Goal: Find specific page/section: Find specific page/section

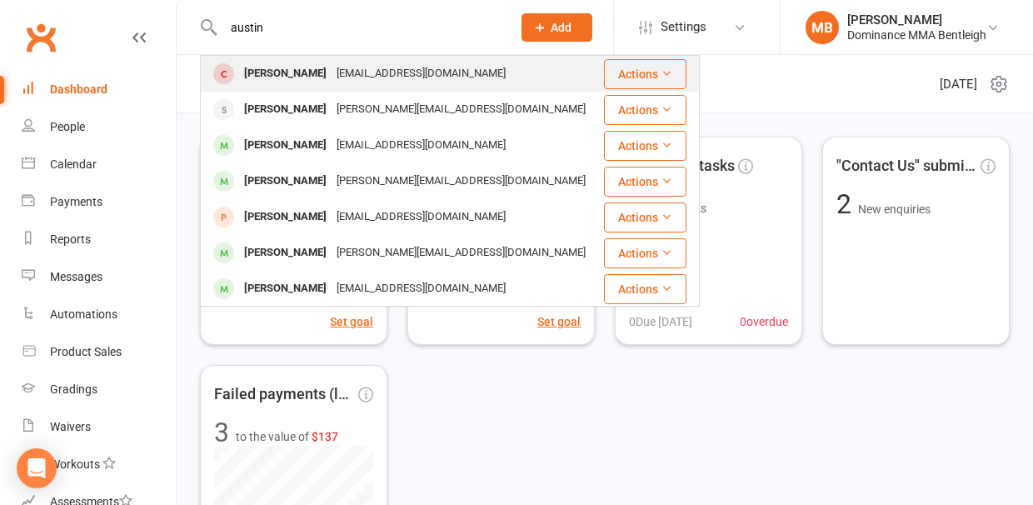
type input "austin"
click at [285, 70] on div "[PERSON_NAME]" at bounding box center [285, 74] width 92 height 24
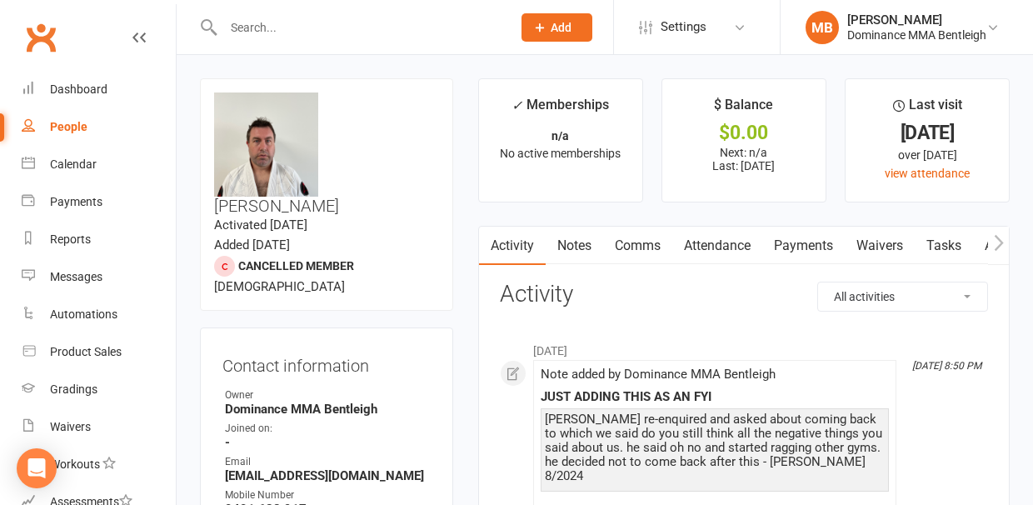
click at [252, 33] on input "text" at bounding box center [359, 27] width 282 height 23
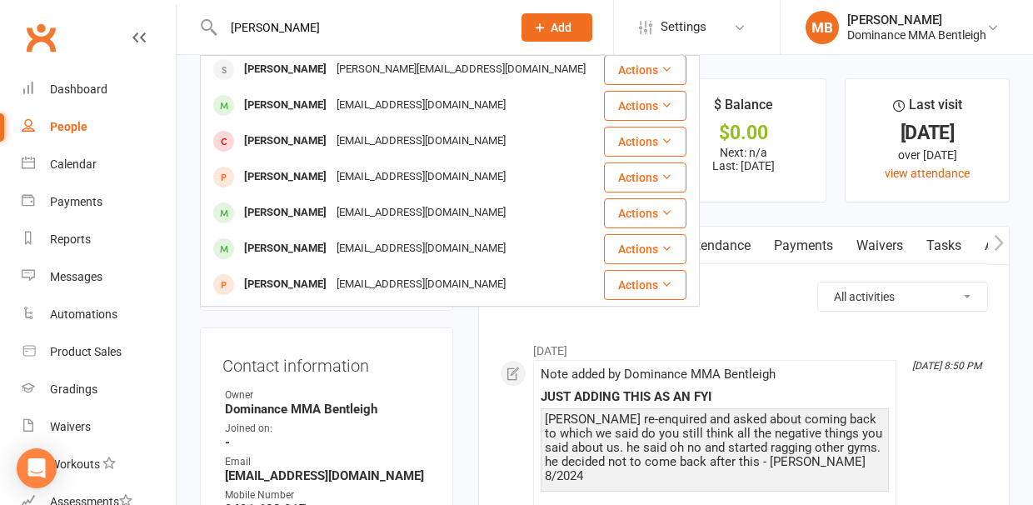
scroll to position [227, 0]
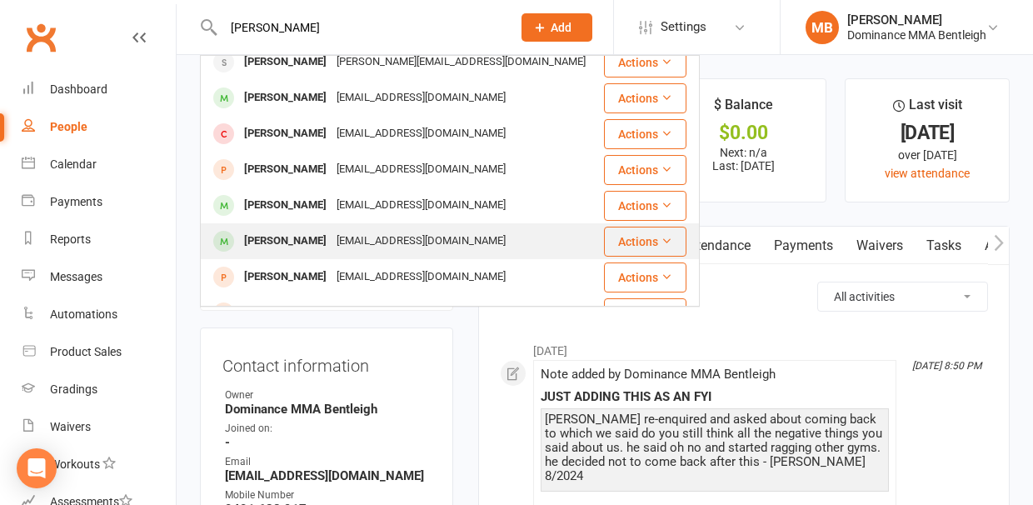
type input "[PERSON_NAME]"
click at [314, 241] on div "[PERSON_NAME]" at bounding box center [285, 241] width 92 height 24
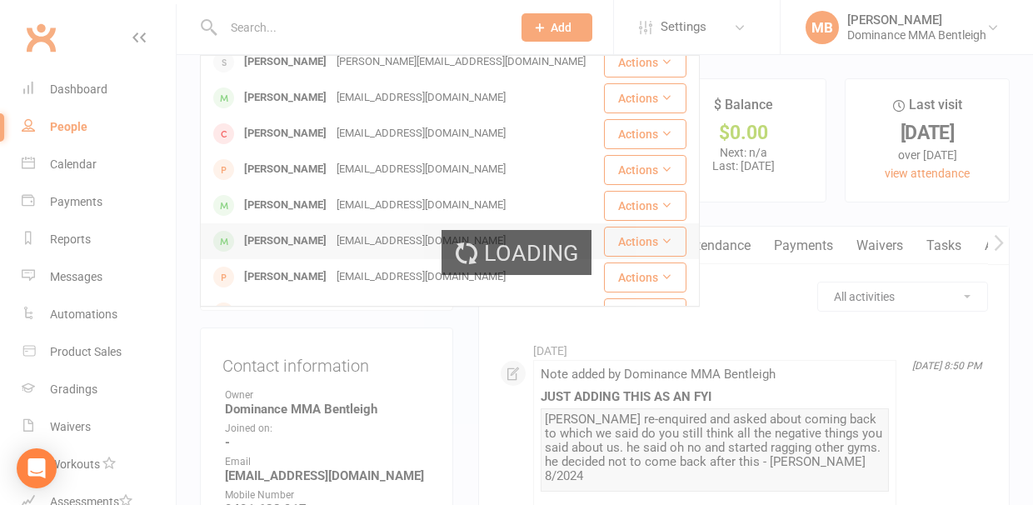
scroll to position [0, 0]
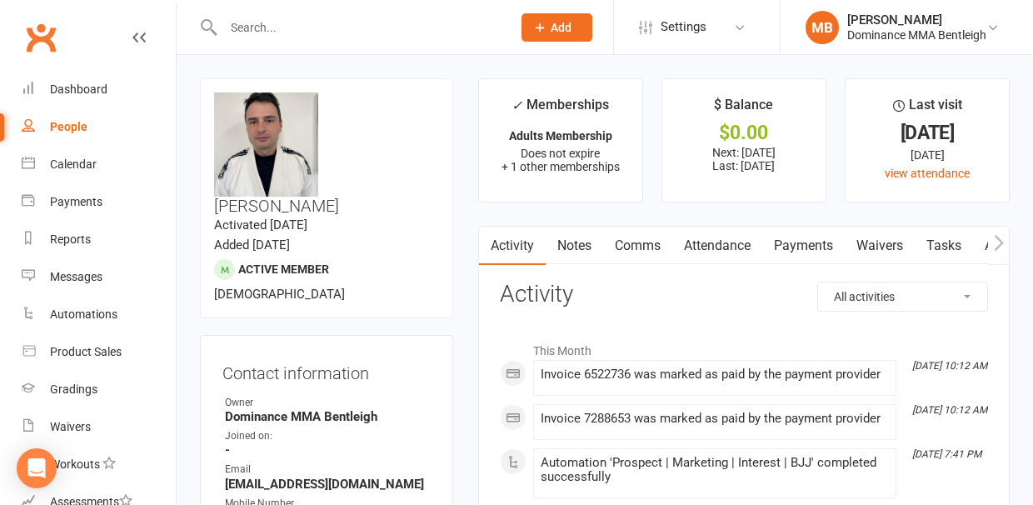
click at [297, 27] on input "text" at bounding box center [359, 27] width 282 height 23
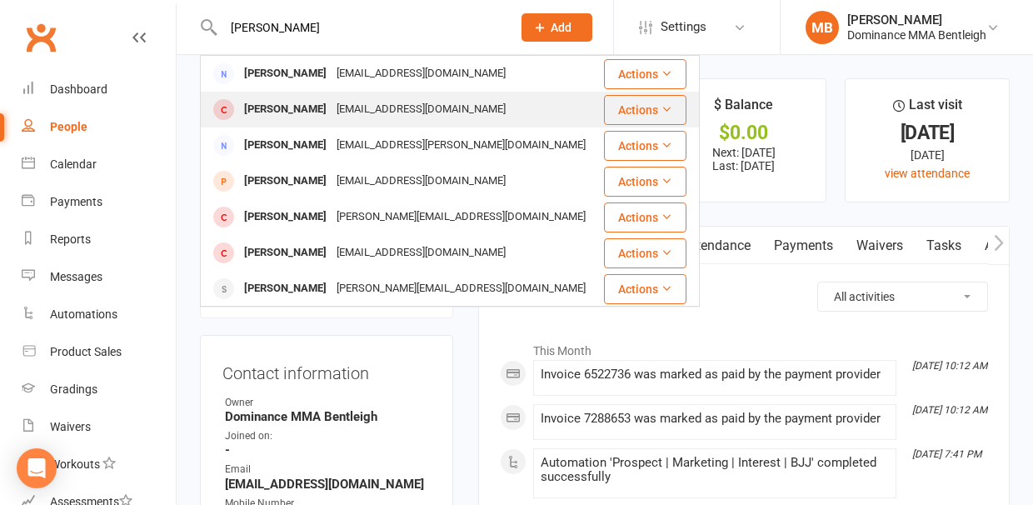
type input "[PERSON_NAME]"
click at [286, 110] on div "[PERSON_NAME]" at bounding box center [285, 109] width 92 height 24
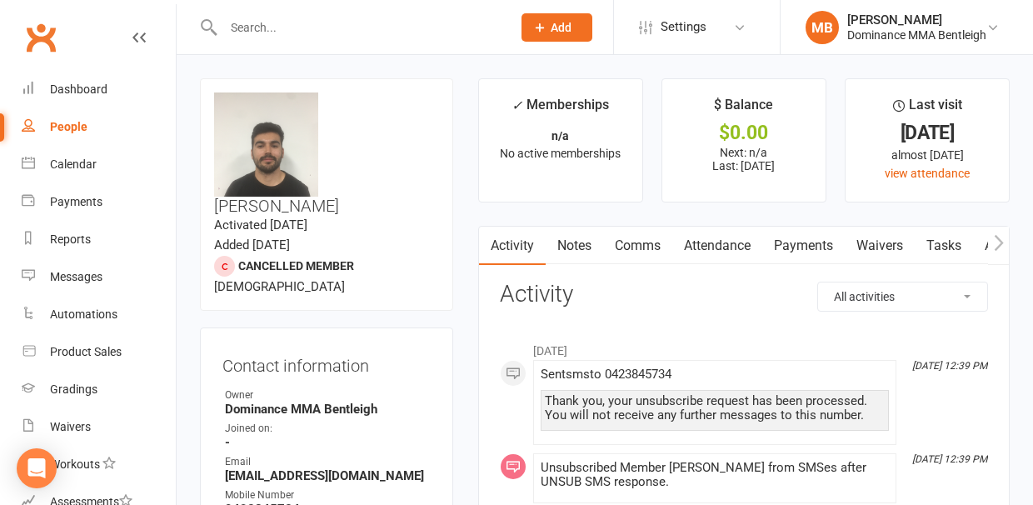
click at [278, 38] on input "text" at bounding box center [359, 27] width 282 height 23
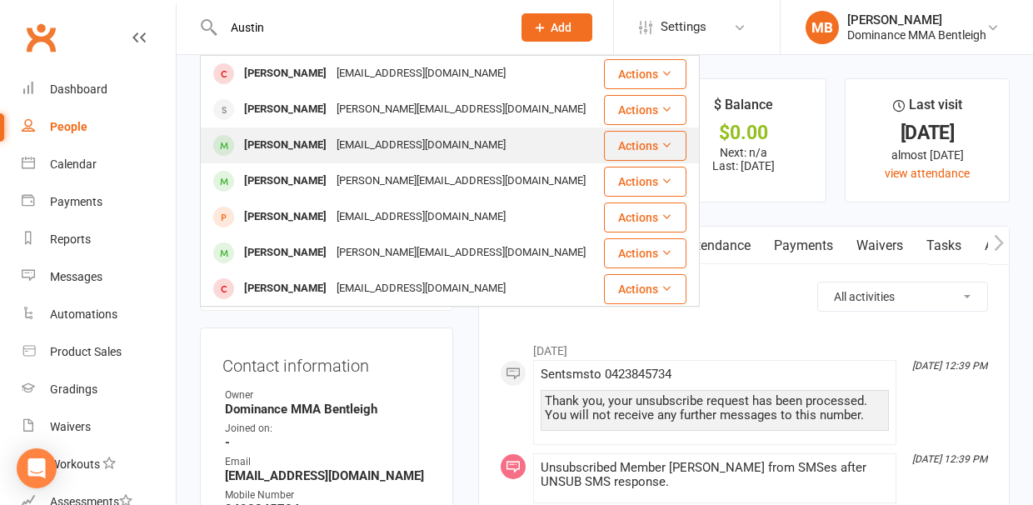
type input "Austin"
click at [266, 140] on div "[PERSON_NAME]" at bounding box center [285, 145] width 92 height 24
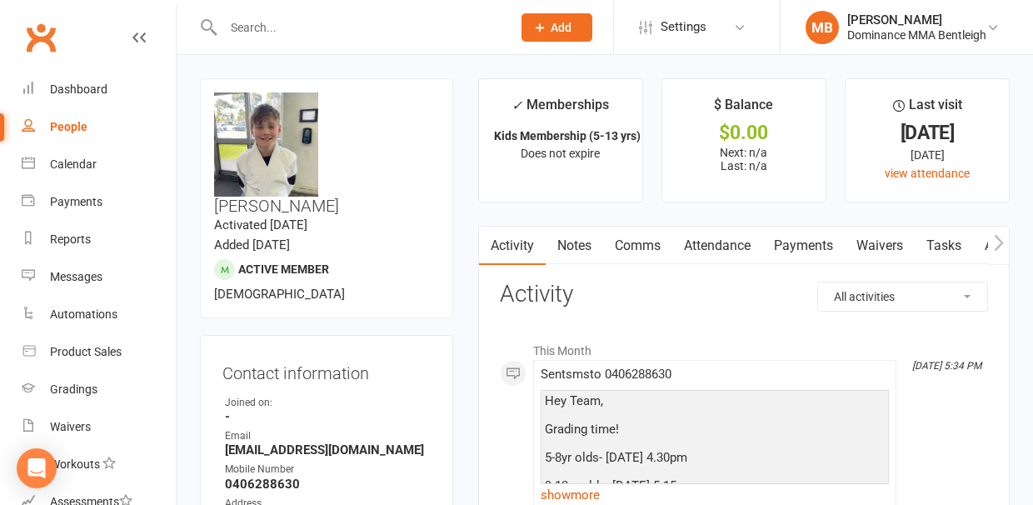
drag, startPoint x: 281, startPoint y: 30, endPoint x: 258, endPoint y: 27, distance: 22.6
click at [258, 28] on input "text" at bounding box center [359, 27] width 282 height 23
click at [258, 27] on input "text" at bounding box center [359, 27] width 282 height 23
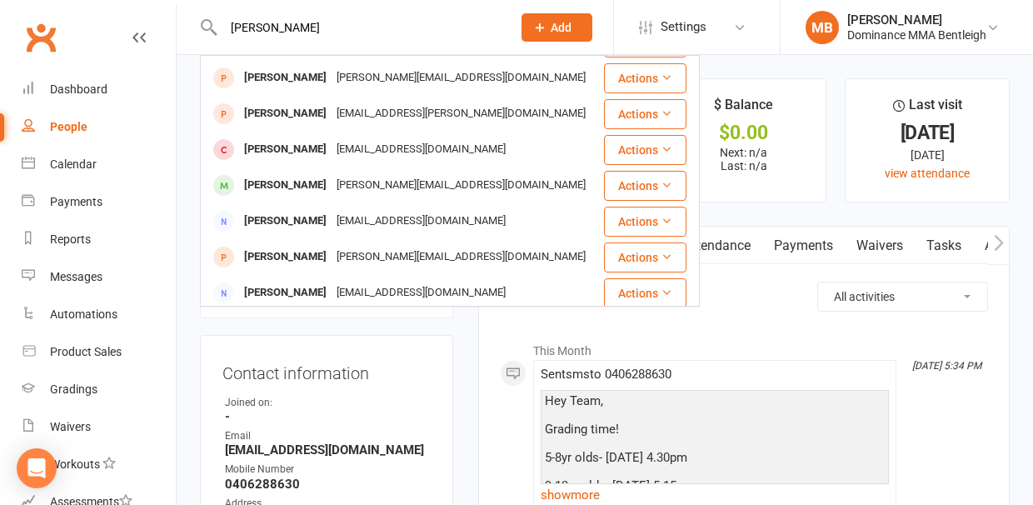
scroll to position [467, 0]
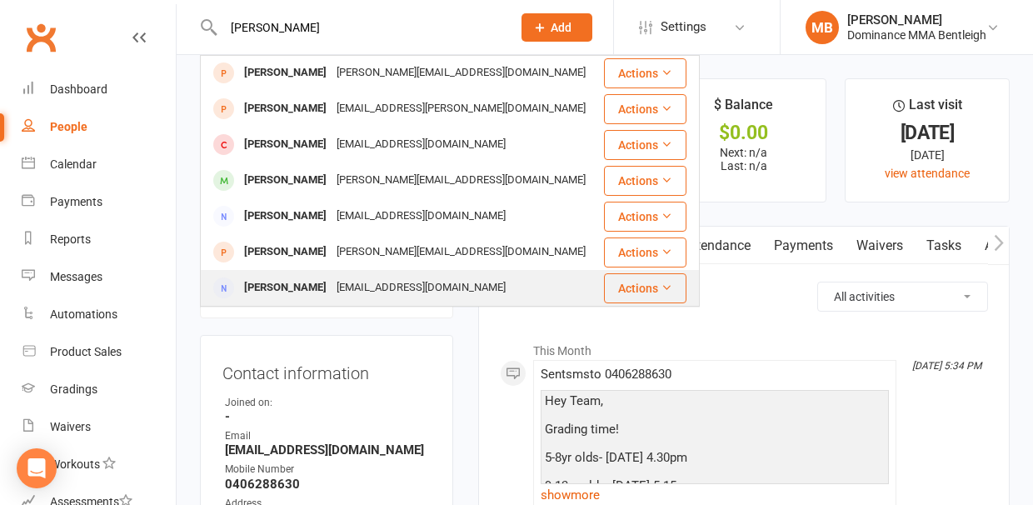
type input "[PERSON_NAME]"
click at [297, 295] on div "[PERSON_NAME]" at bounding box center [285, 288] width 92 height 24
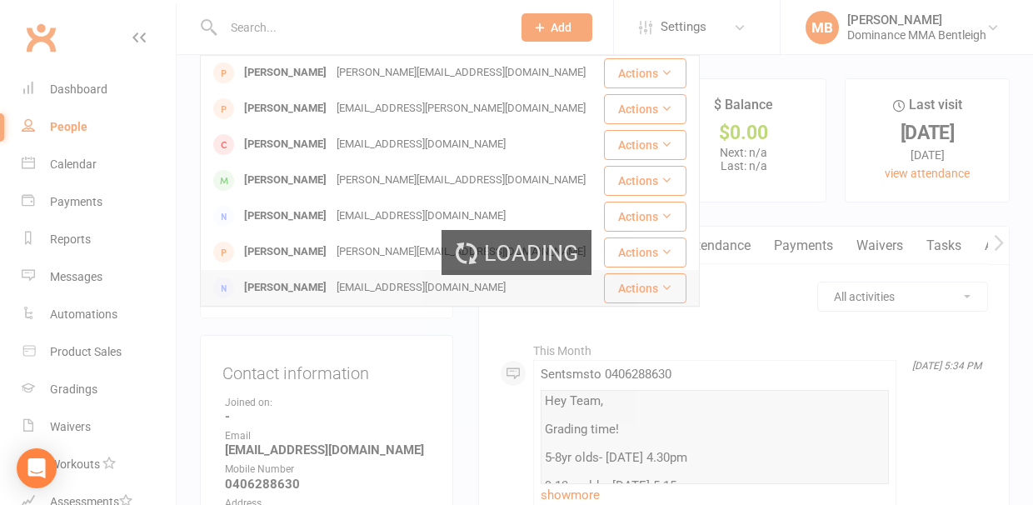
scroll to position [0, 0]
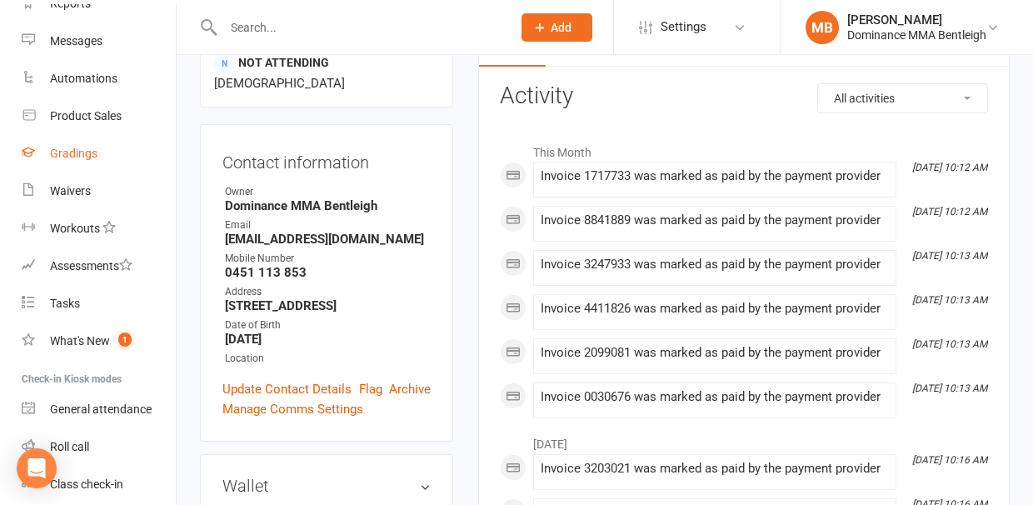
scroll to position [297, 0]
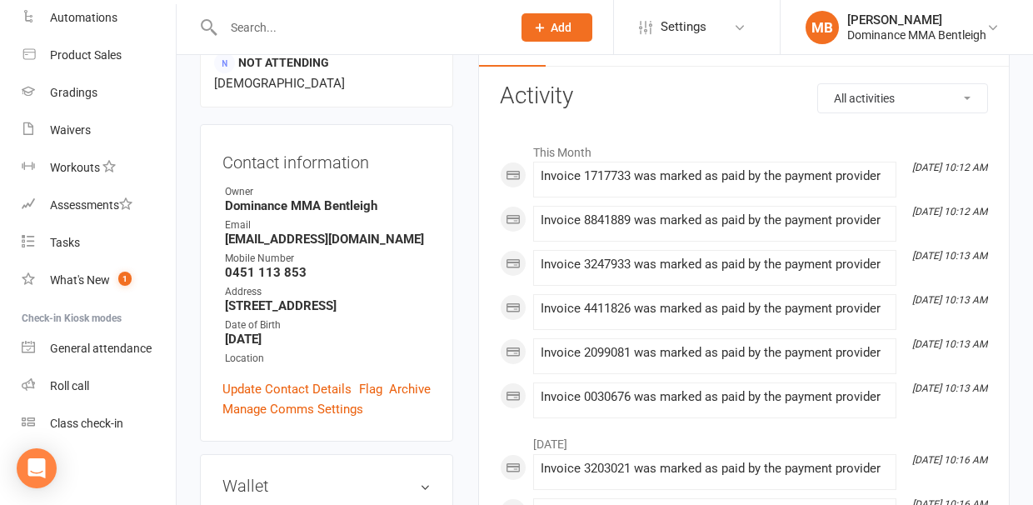
click at [263, 29] on input "text" at bounding box center [359, 27] width 282 height 23
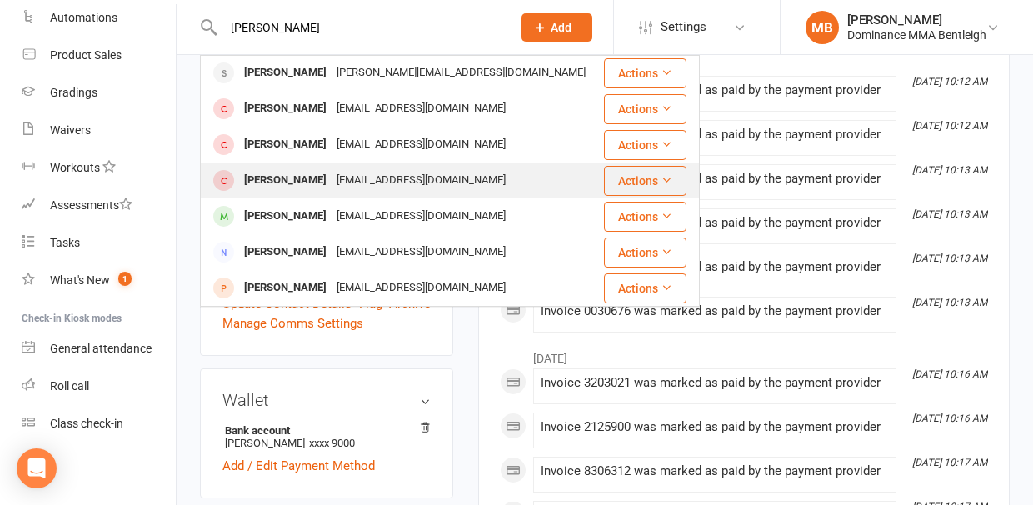
scroll to position [277, 0]
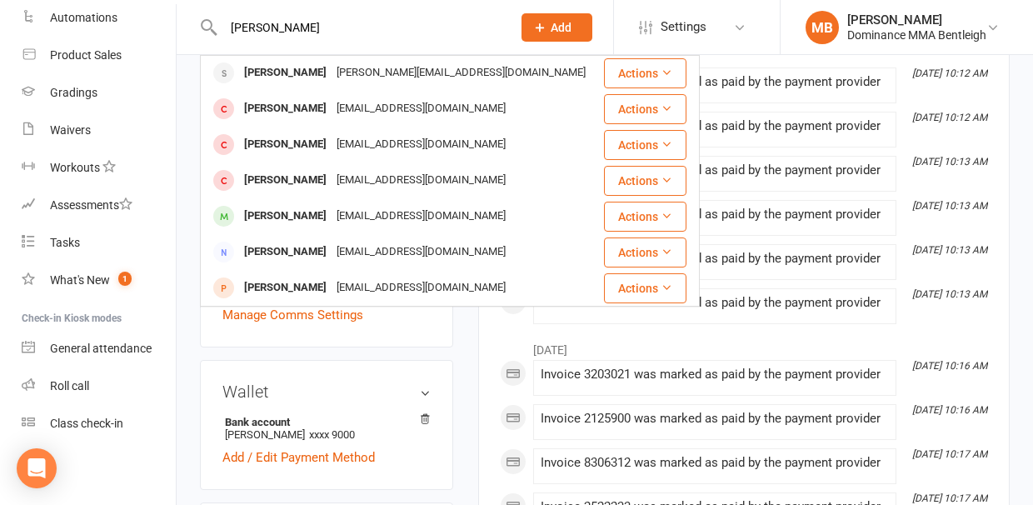
drag, startPoint x: 331, startPoint y: 34, endPoint x: 209, endPoint y: 27, distance: 121.8
click at [218, 26] on input "[PERSON_NAME]" at bounding box center [359, 27] width 282 height 23
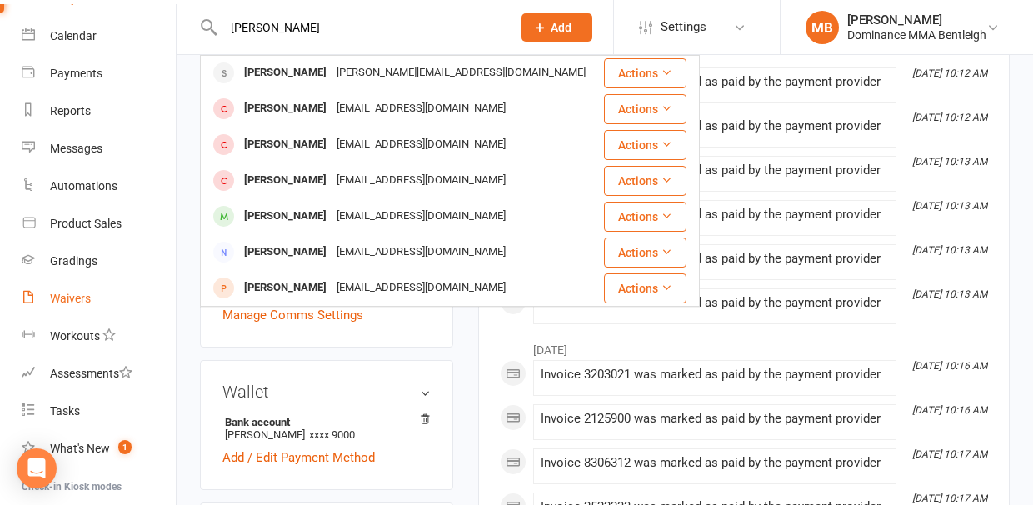
scroll to position [0, 0]
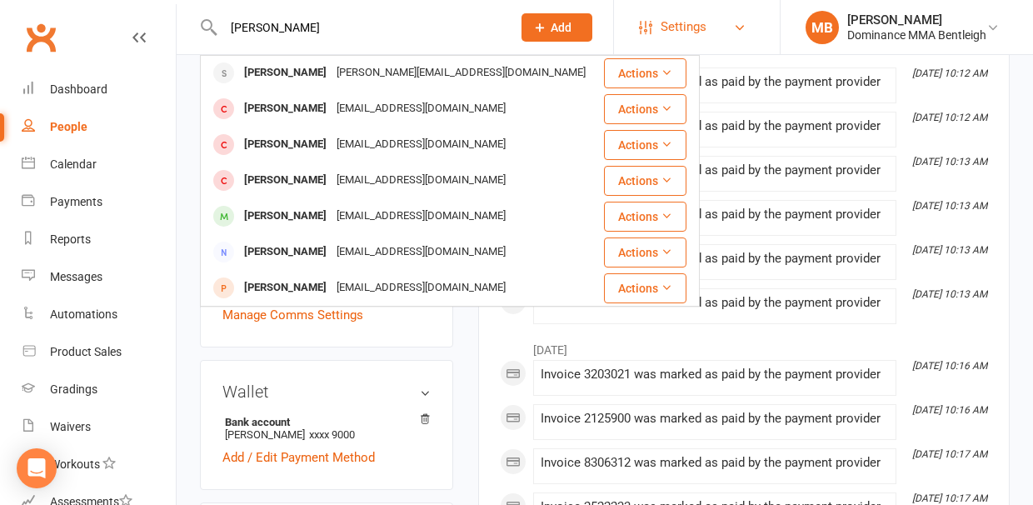
type input "[PERSON_NAME]"
click at [736, 18] on link "Settings" at bounding box center [697, 26] width 116 height 37
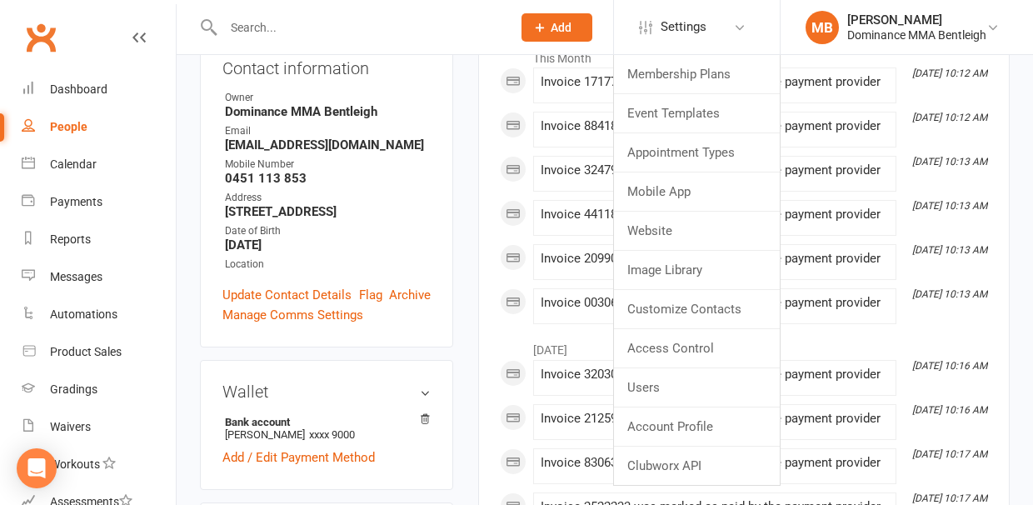
click at [60, 124] on div "People" at bounding box center [68, 126] width 37 height 13
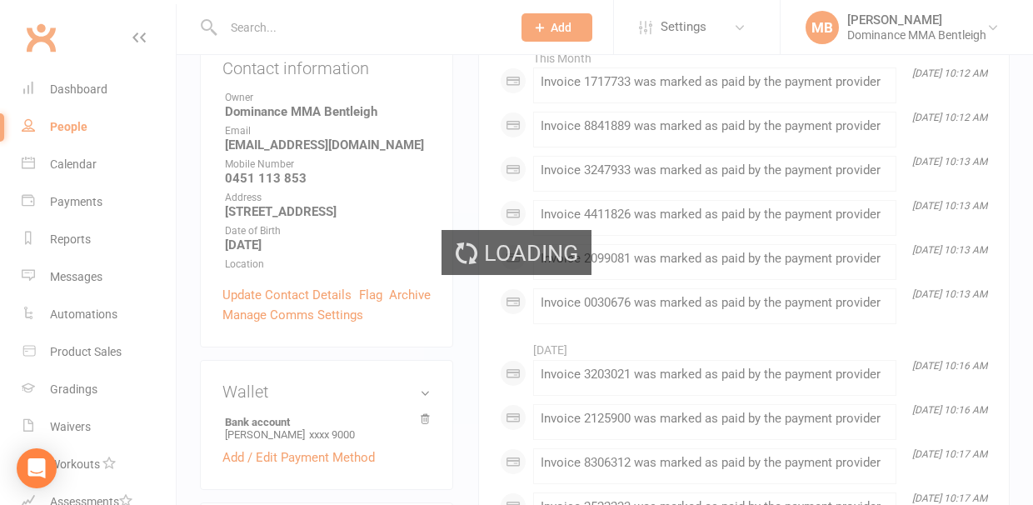
select select "100"
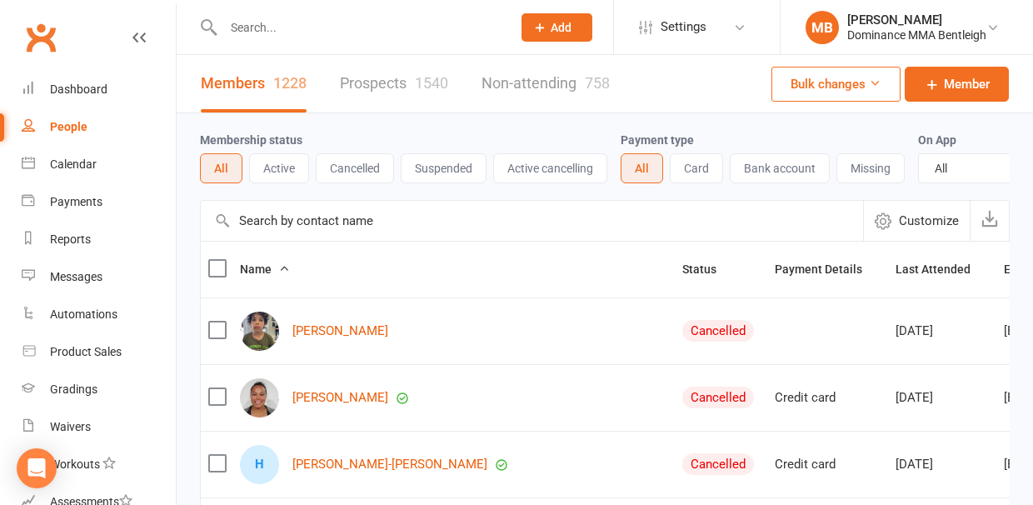
click at [371, 172] on button "Cancelled" at bounding box center [355, 168] width 78 height 30
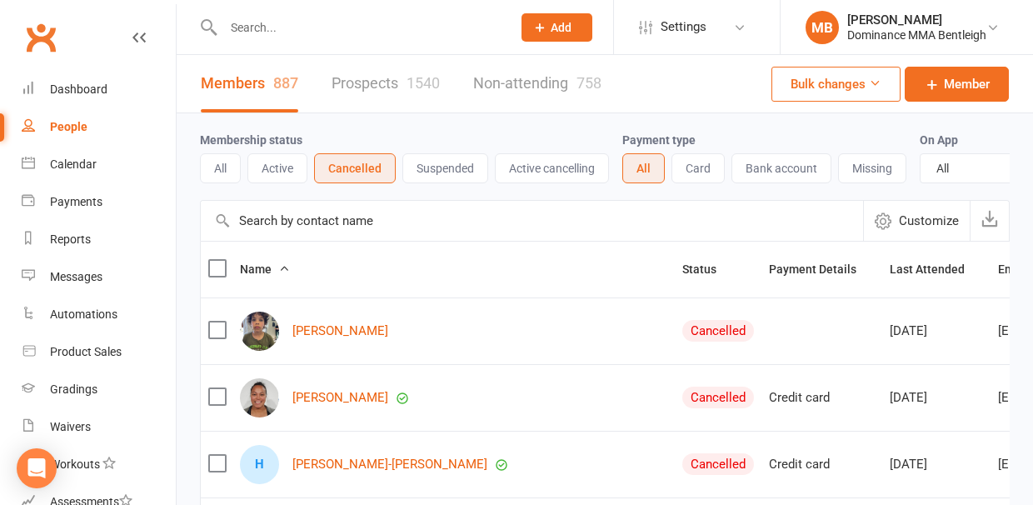
click at [355, 222] on input "text" at bounding box center [532, 221] width 662 height 40
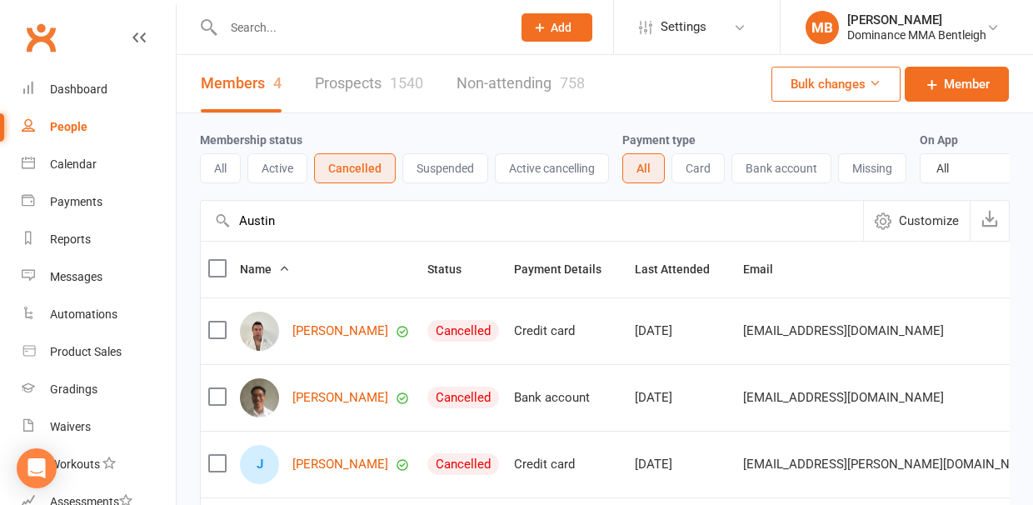
scroll to position [2, 0]
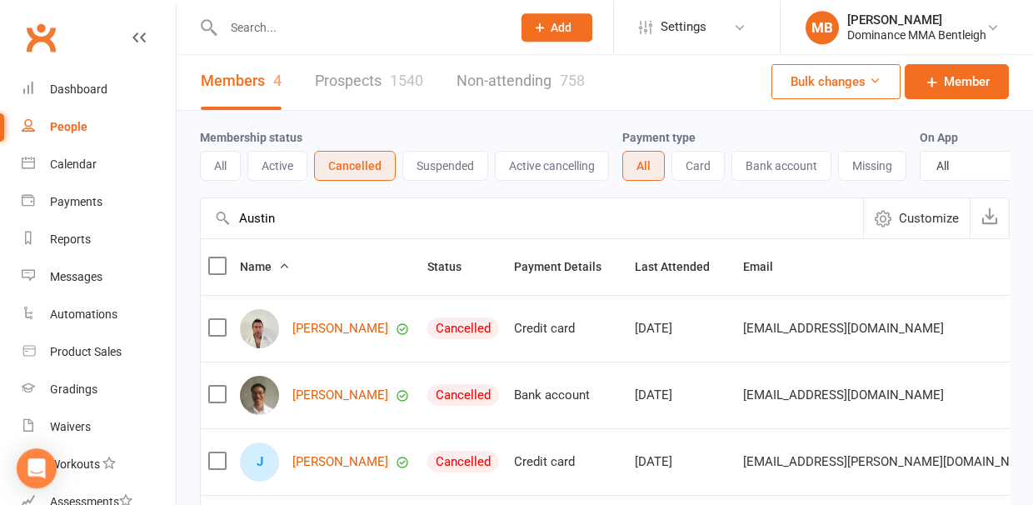
click at [277, 174] on button "Active" at bounding box center [277, 166] width 60 height 30
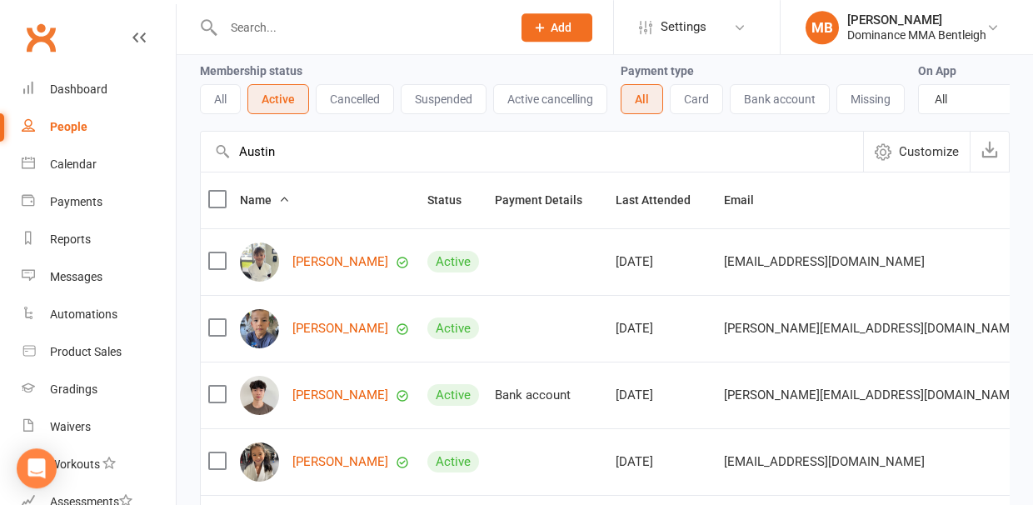
scroll to position [62, 0]
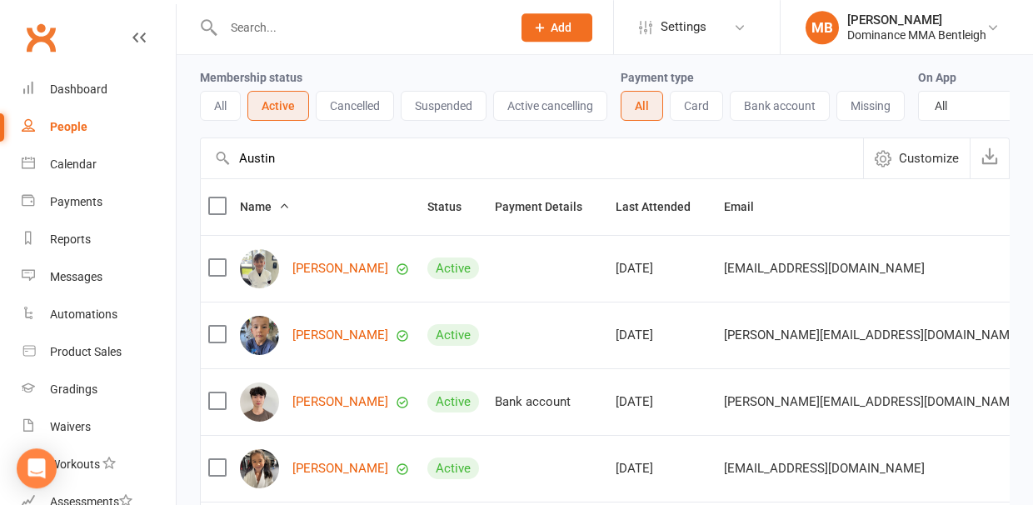
drag, startPoint x: 280, startPoint y: 164, endPoint x: 248, endPoint y: 162, distance: 31.8
click at [248, 162] on input "Austin" at bounding box center [532, 158] width 662 height 40
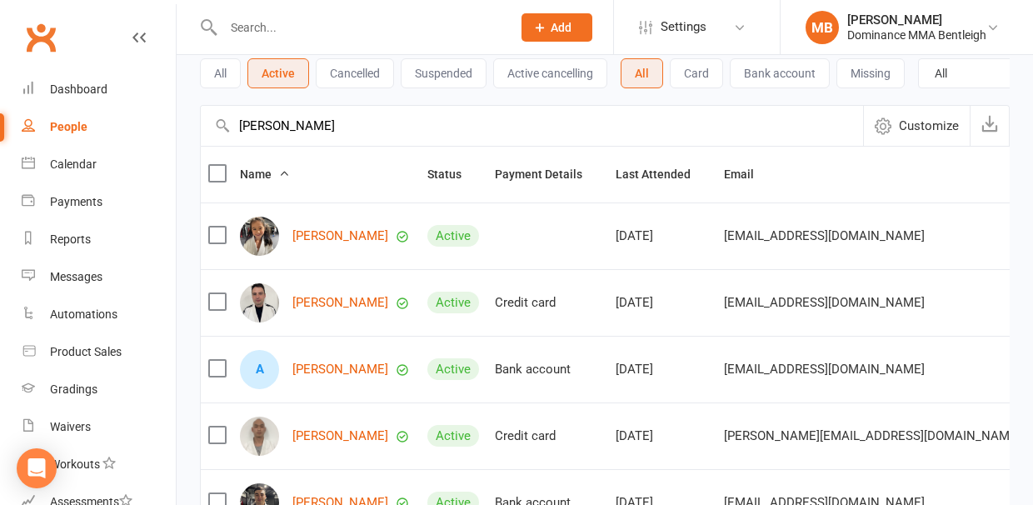
scroll to position [0, 0]
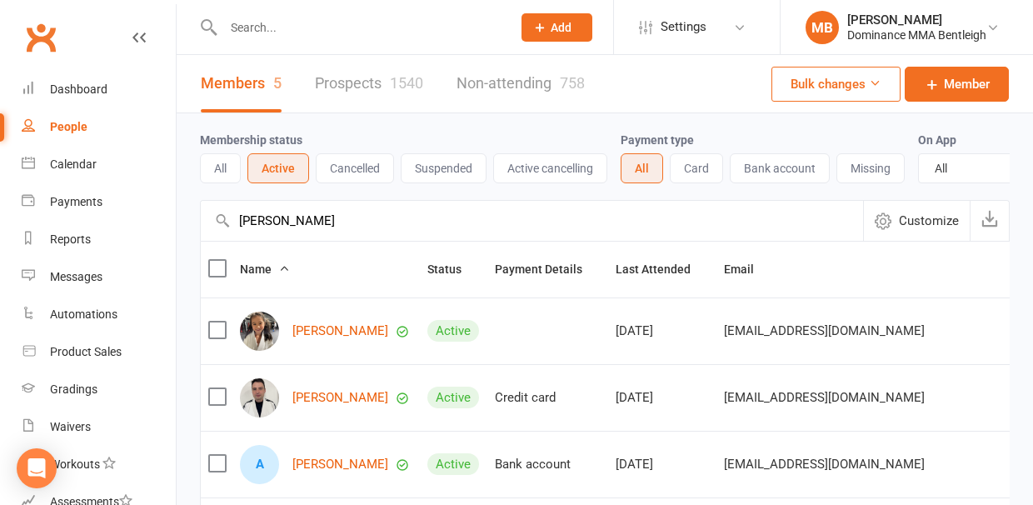
type input "[PERSON_NAME]"
click at [364, 178] on button "Cancelled" at bounding box center [355, 168] width 78 height 30
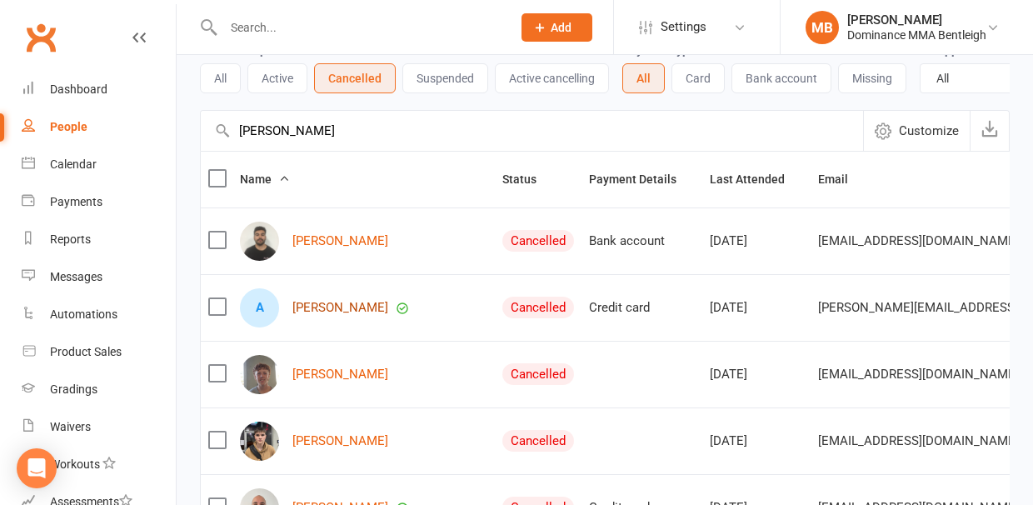
scroll to position [92, 0]
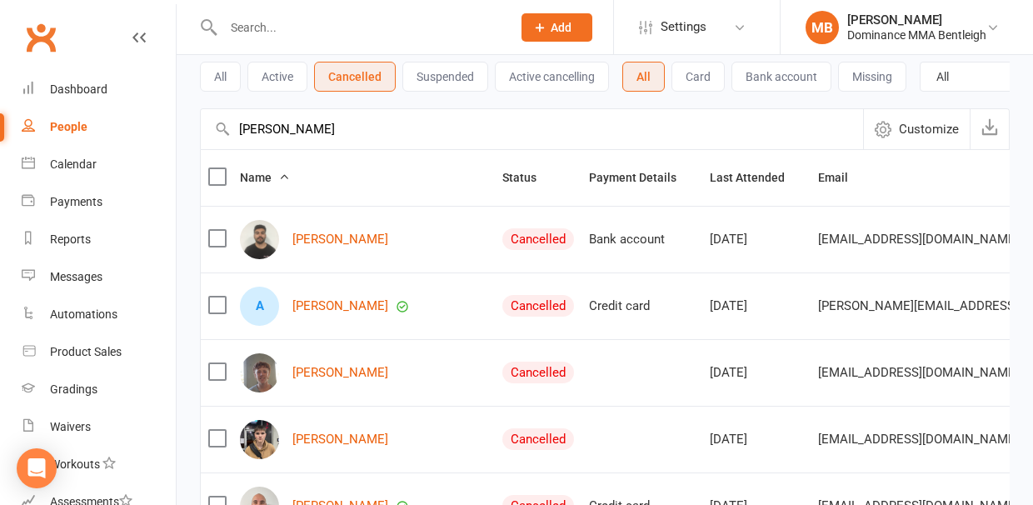
click at [554, 85] on button "Active cancelling" at bounding box center [552, 77] width 114 height 30
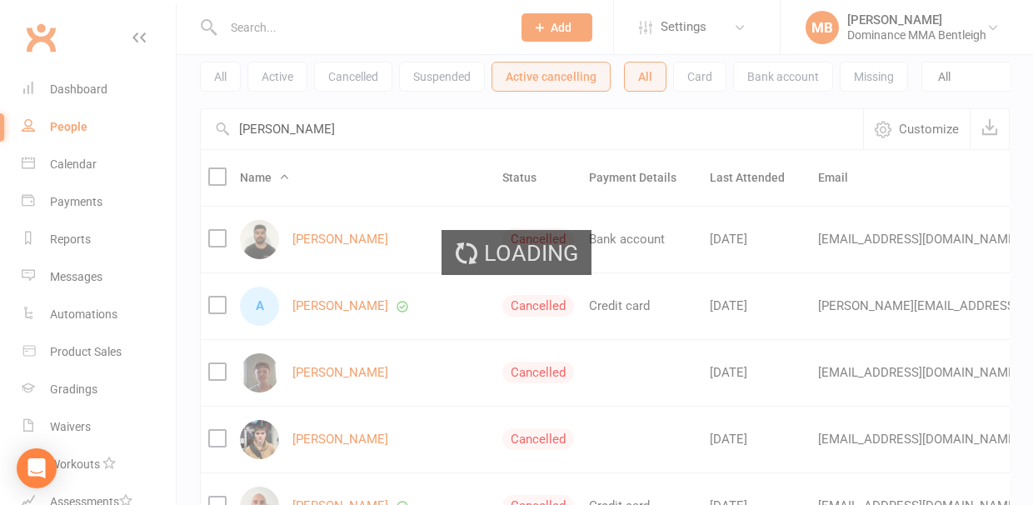
scroll to position [0, 0]
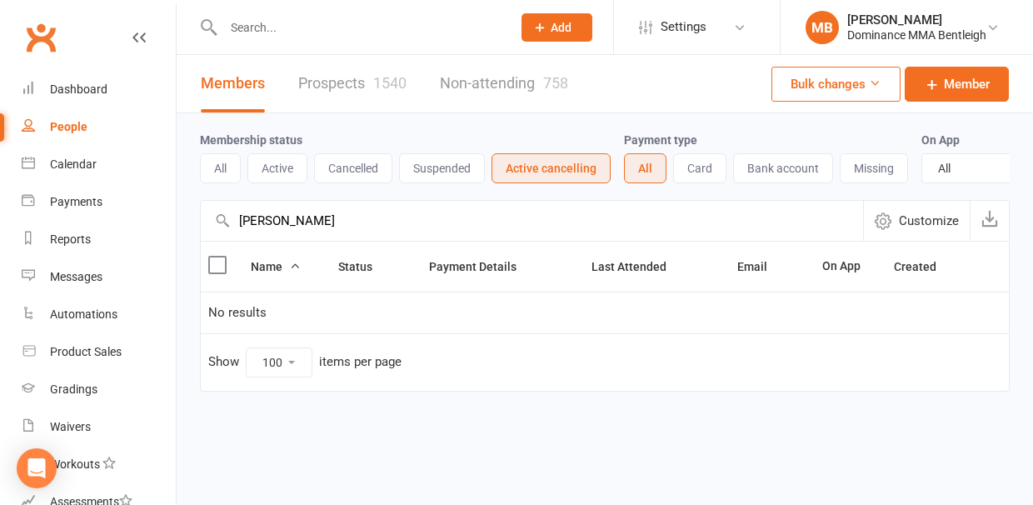
drag, startPoint x: 295, startPoint y: 225, endPoint x: 232, endPoint y: 222, distance: 62.6
click at [232, 222] on input "[PERSON_NAME]" at bounding box center [532, 221] width 662 height 40
click at [43, 91] on link "Dashboard" at bounding box center [99, 89] width 154 height 37
